Goal: Task Accomplishment & Management: Use online tool/utility

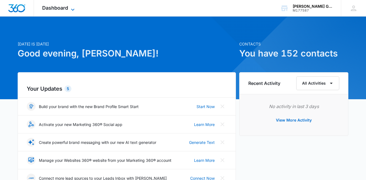
click at [62, 5] on span "Dashboard" at bounding box center [55, 8] width 26 height 6
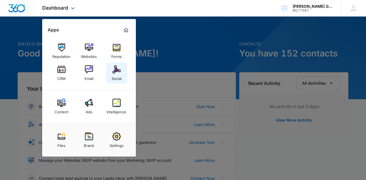
click at [119, 75] on div "Social" at bounding box center [117, 77] width 10 height 7
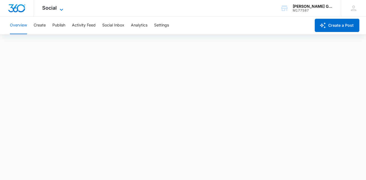
click at [54, 5] on span "Social" at bounding box center [49, 8] width 15 height 6
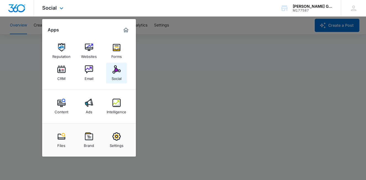
click at [115, 71] on img at bounding box center [117, 69] width 8 height 8
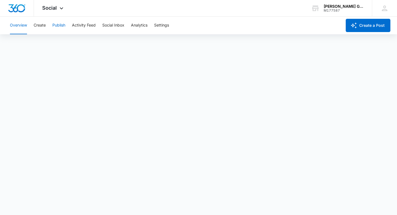
click at [56, 25] on button "Publish" at bounding box center [58, 26] width 13 height 18
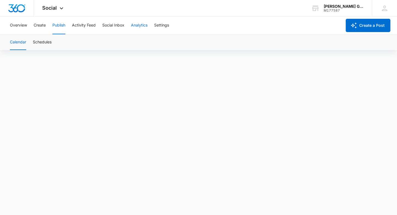
scroll to position [4, 0]
click at [366, 8] on icon at bounding box center [385, 8] width 8 height 8
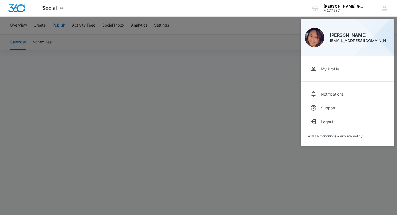
click at [241, 27] on div at bounding box center [198, 107] width 397 height 215
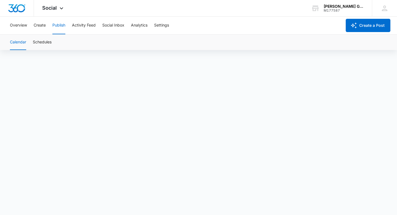
click at [60, 25] on button "Publish" at bounding box center [58, 26] width 13 height 18
click at [57, 26] on button "Publish" at bounding box center [58, 26] width 13 height 18
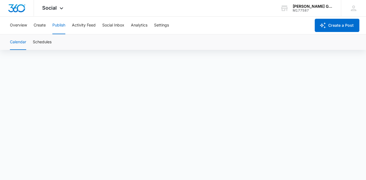
click at [58, 26] on button "Publish" at bounding box center [58, 26] width 13 height 18
click at [64, 24] on button "Publish" at bounding box center [58, 26] width 13 height 18
